Goal: Transaction & Acquisition: Book appointment/travel/reservation

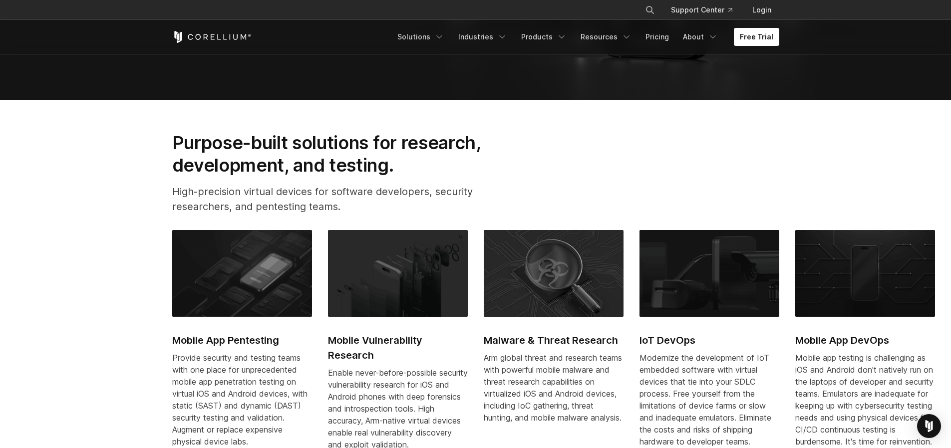
scroll to position [514, 0]
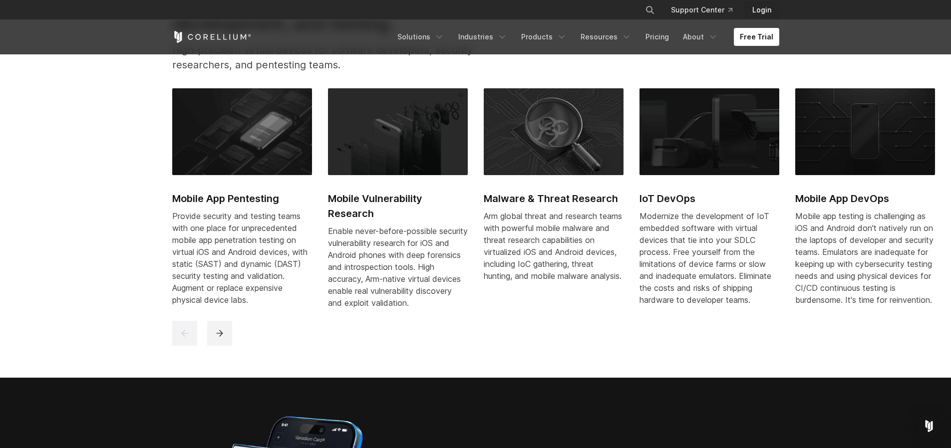
click at [761, 8] on link "Login" at bounding box center [761, 10] width 35 height 18
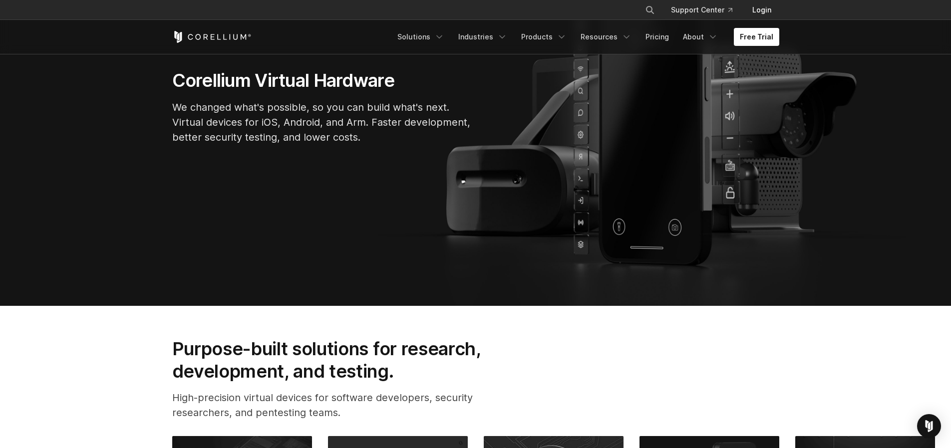
scroll to position [0, 0]
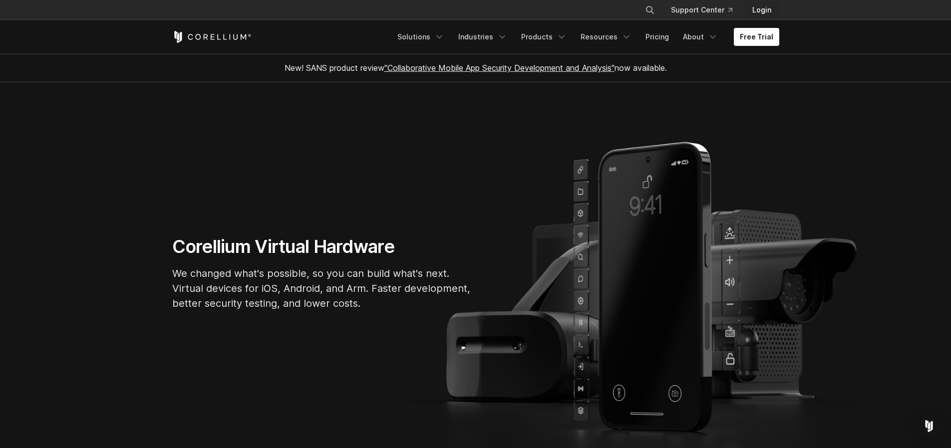
click at [758, 14] on link "Login" at bounding box center [761, 10] width 35 height 18
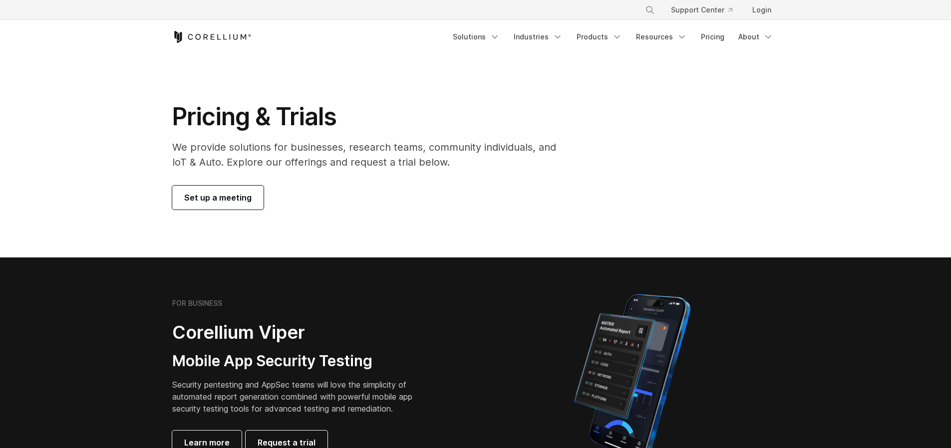
click at [193, 200] on span "Set up a meeting" at bounding box center [217, 198] width 67 height 12
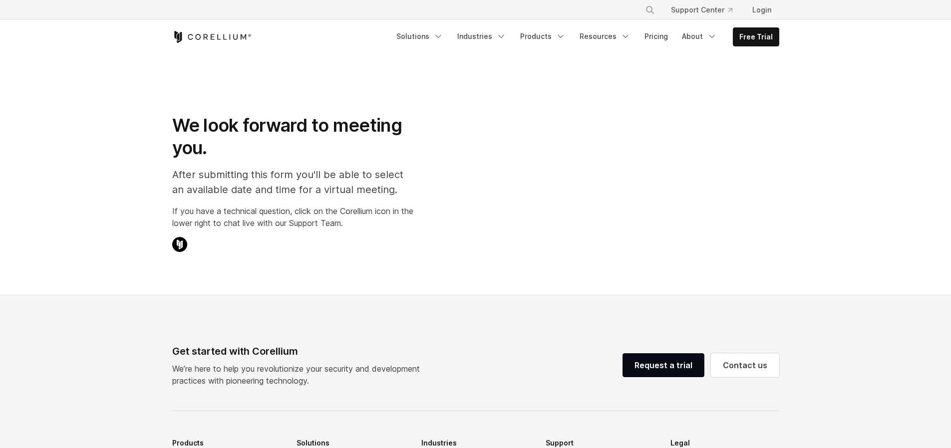
select select "**"
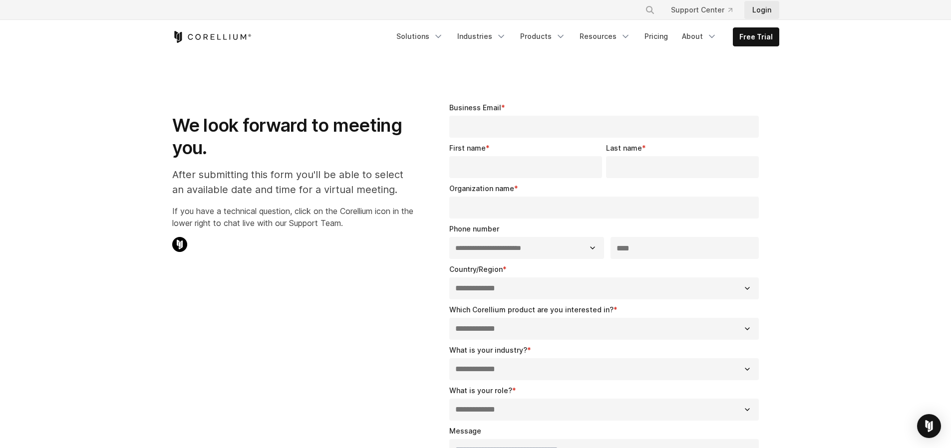
click at [765, 5] on link "Login" at bounding box center [761, 10] width 35 height 18
